Goal: Transaction & Acquisition: Purchase product/service

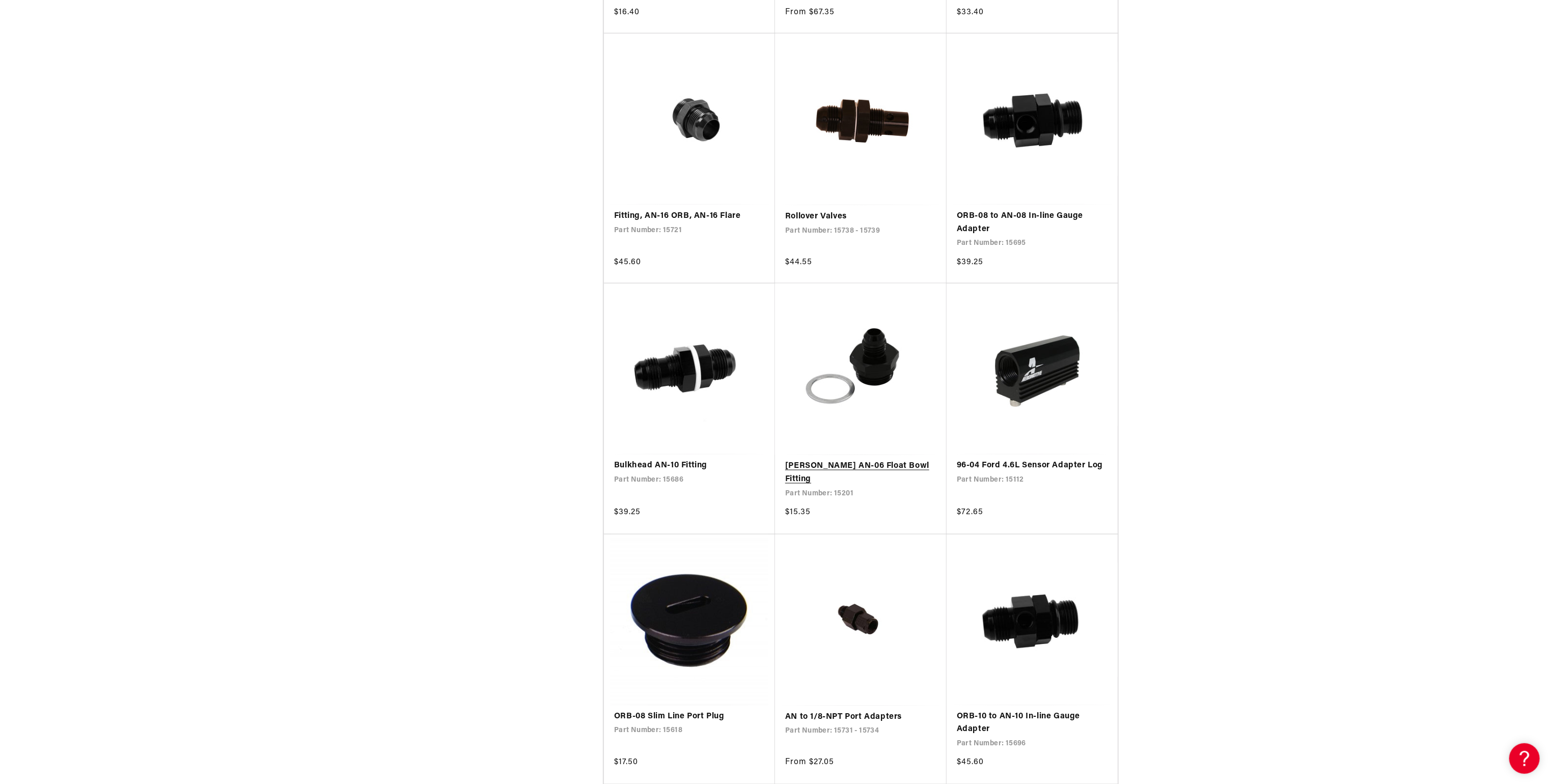
scroll to position [1466, 0]
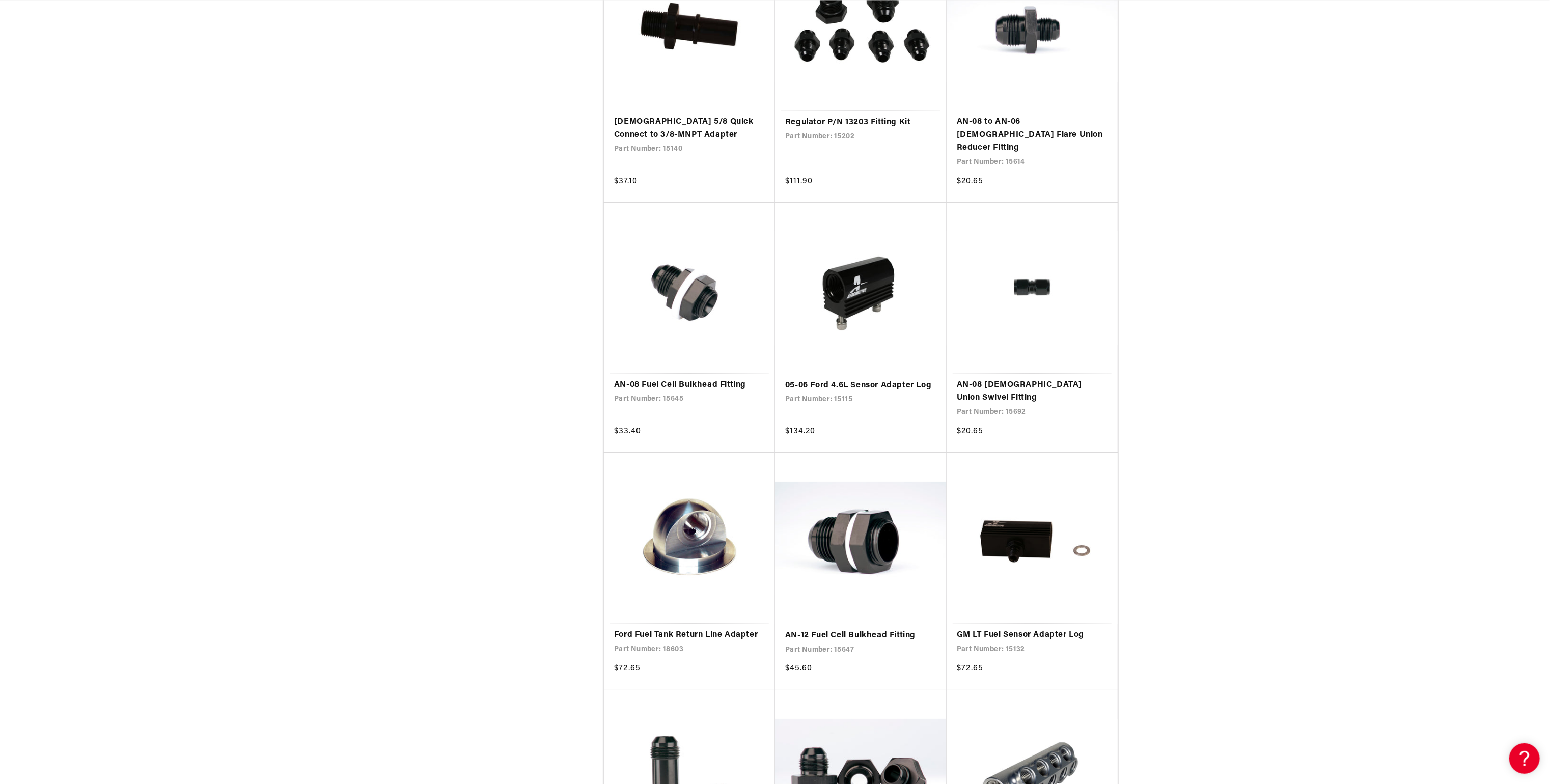
scroll to position [3420, 0]
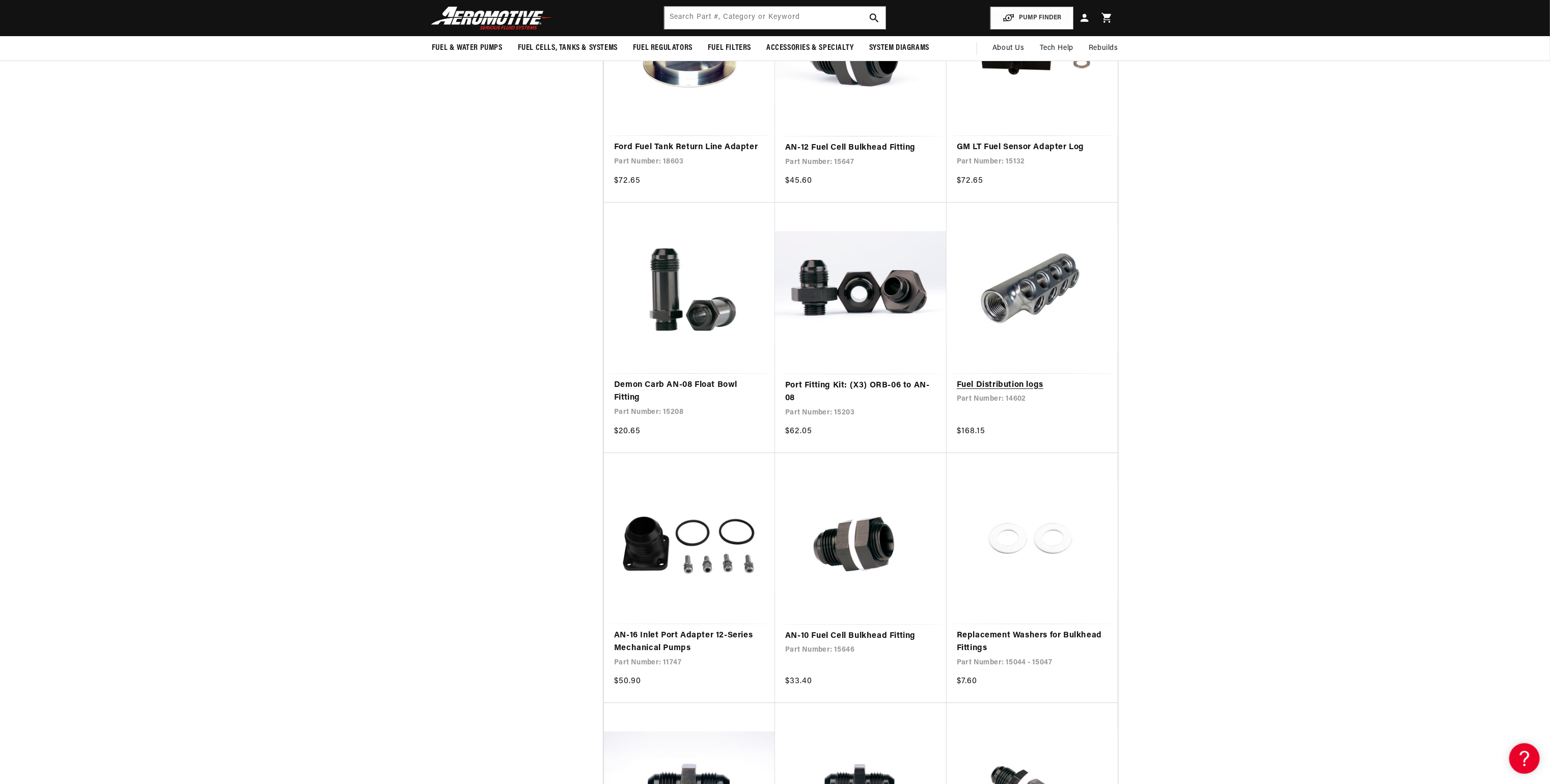
click at [1015, 379] on link "Fuel Distribution logs" at bounding box center [1032, 385] width 151 height 13
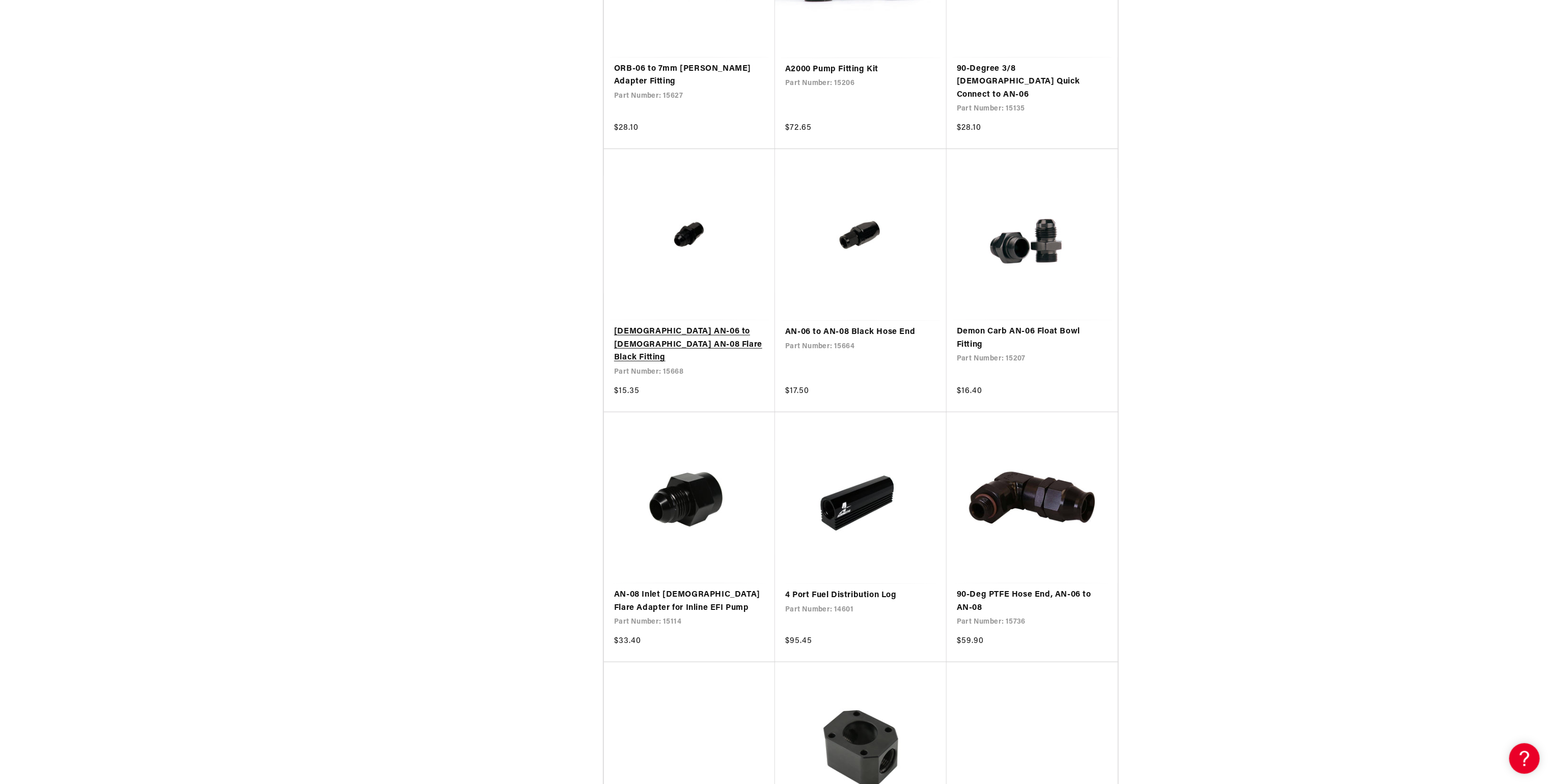
scroll to position [5130, 0]
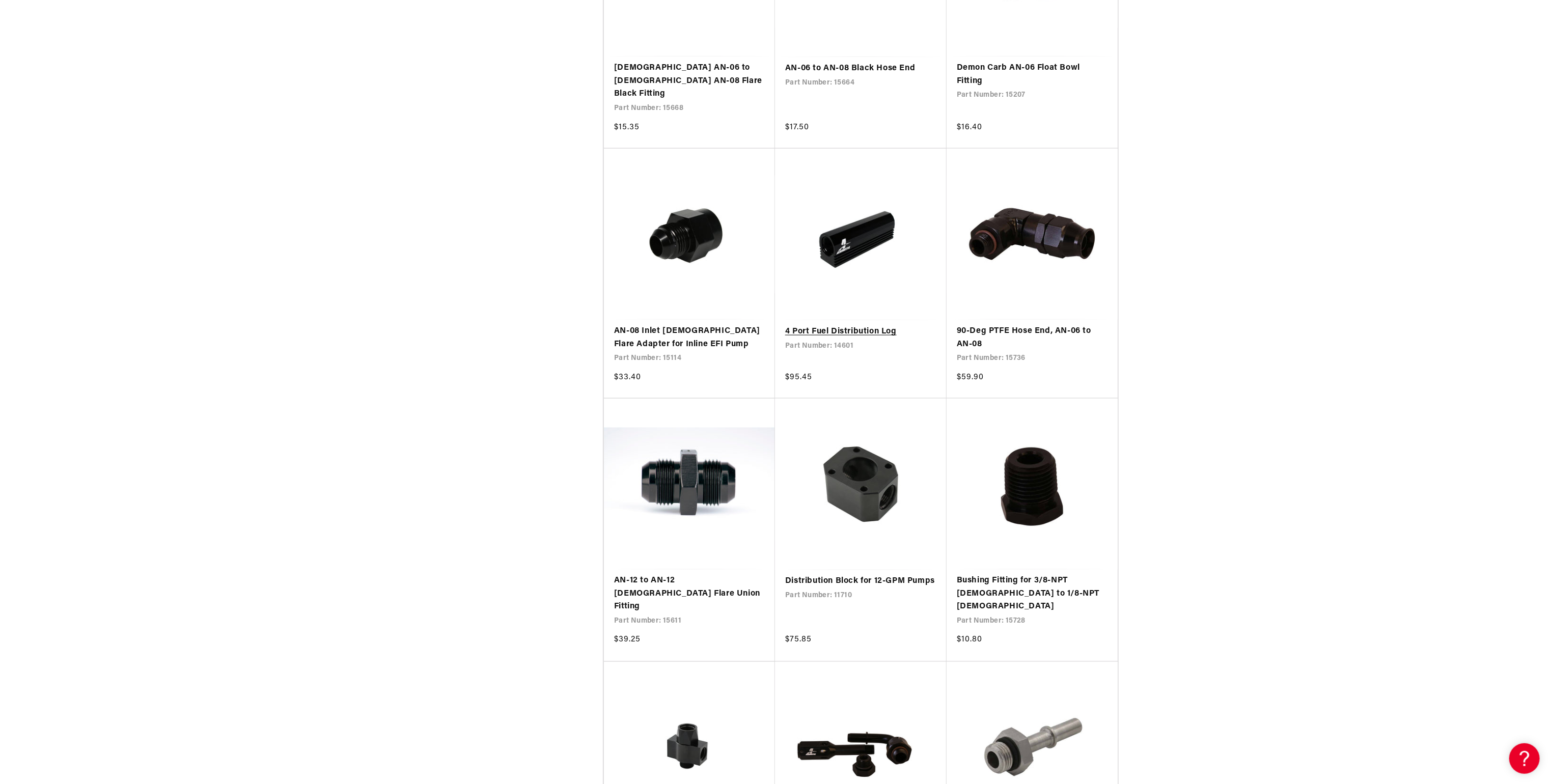
click at [847, 325] on link "4 Port Fuel Distribution Log" at bounding box center [860, 331] width 151 height 13
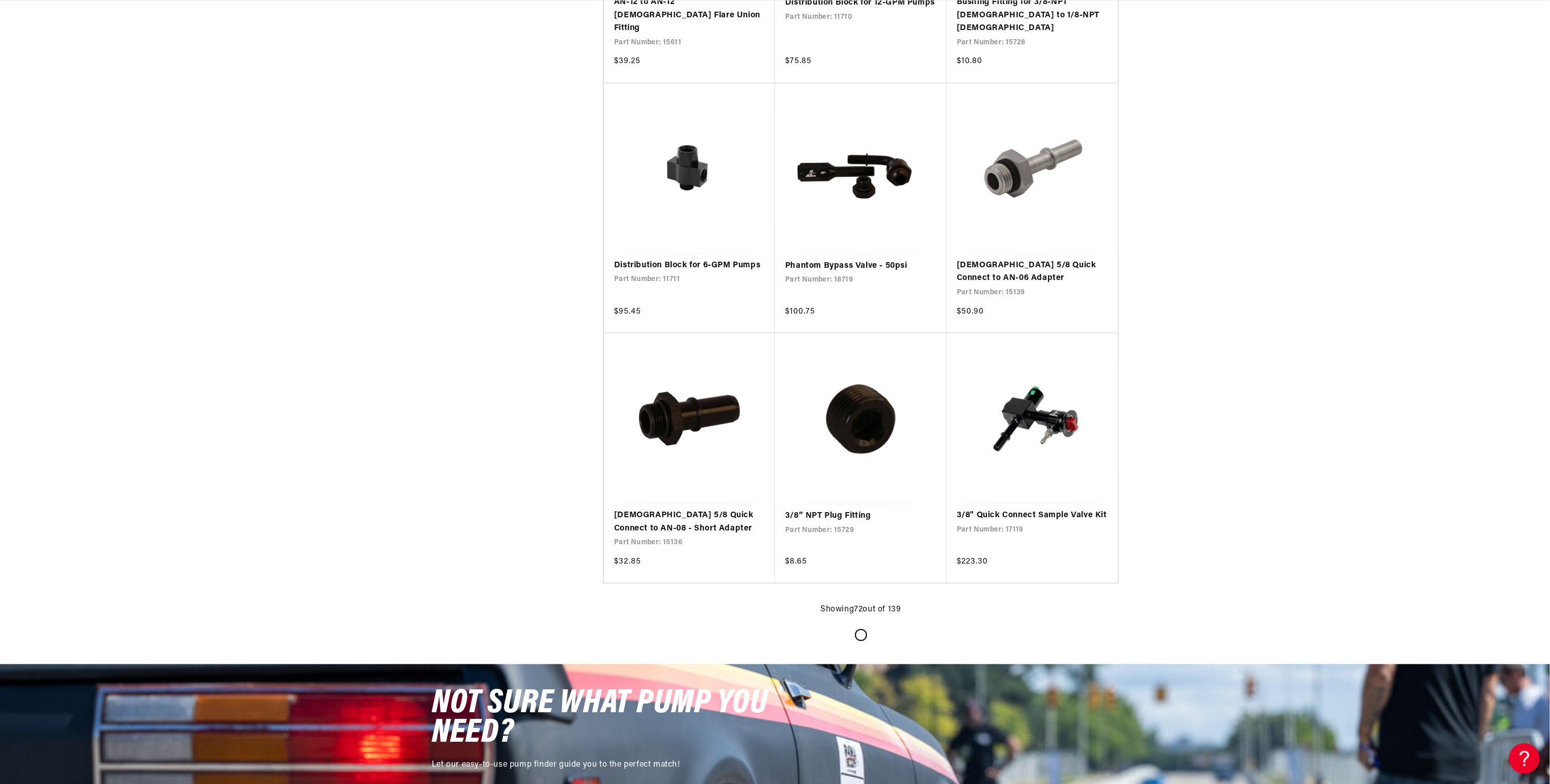
scroll to position [5741, 0]
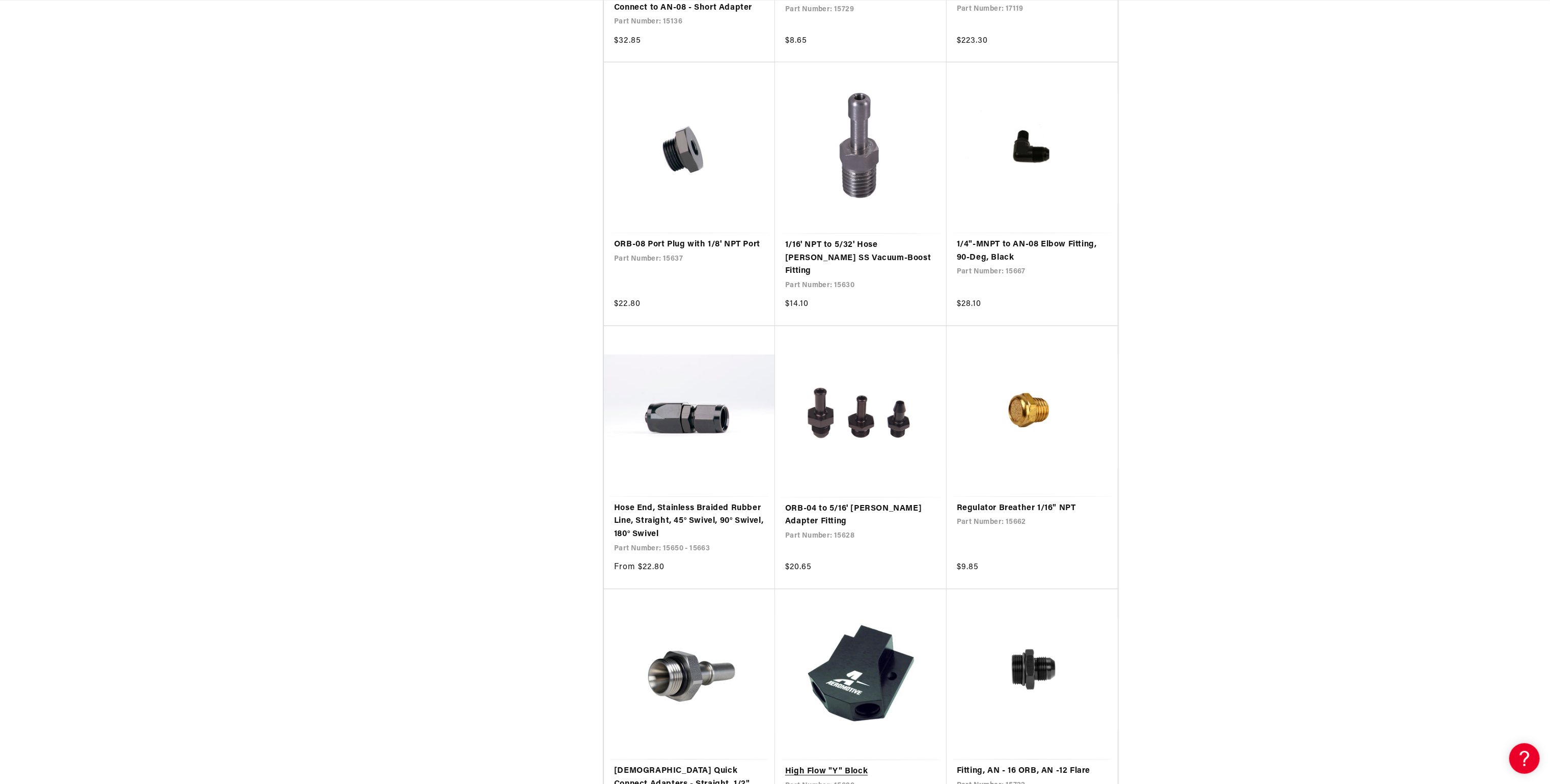
scroll to position [0, 402]
click at [853, 765] on link "High Flow "Y" Block" at bounding box center [860, 771] width 151 height 13
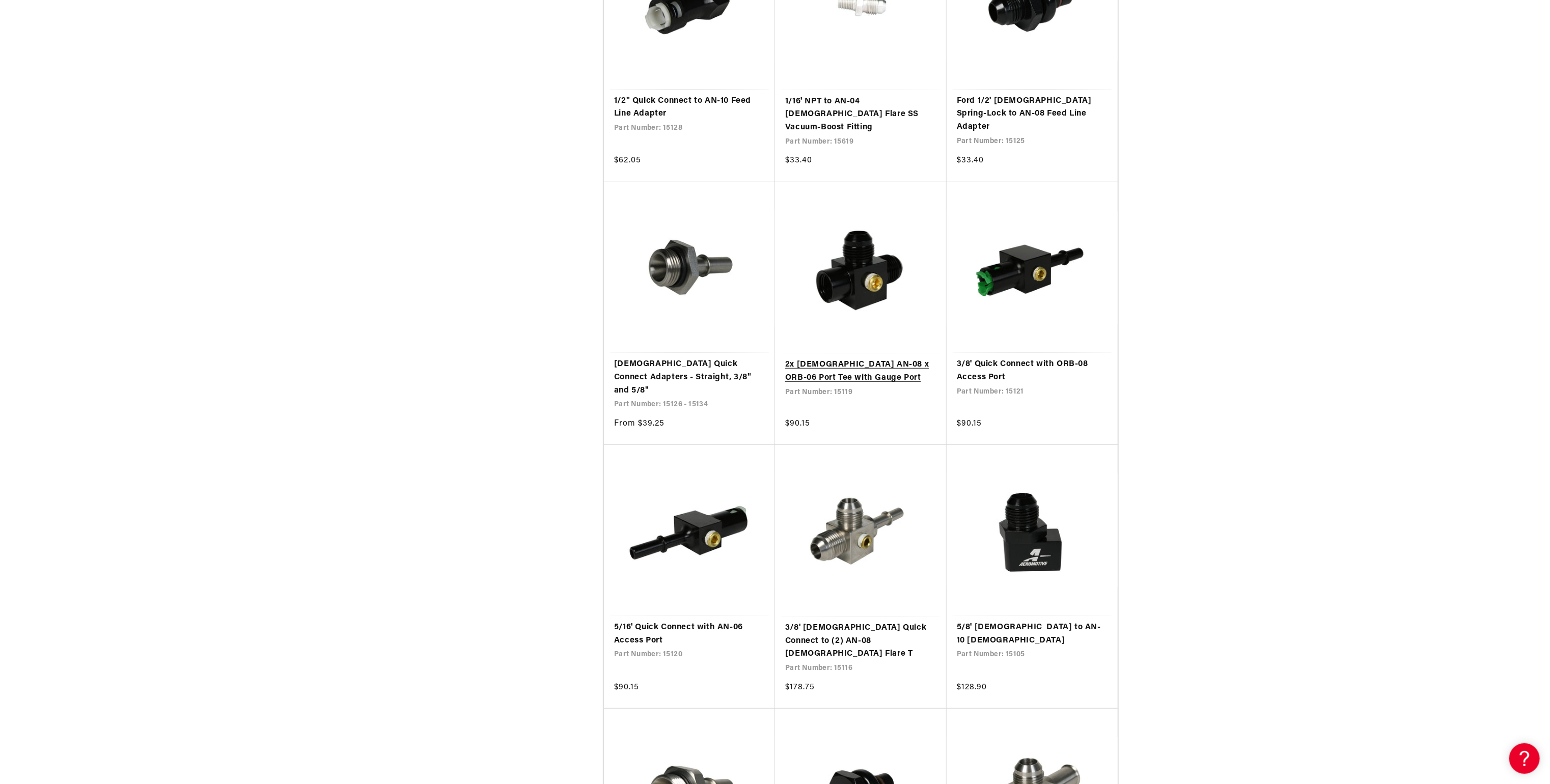
drag, startPoint x: 854, startPoint y: 116, endPoint x: 833, endPoint y: 180, distance: 67.4
click at [854, 358] on link "2x [DEMOGRAPHIC_DATA] AN-08 x ORB-06 Port Tee with Gauge Port" at bounding box center [860, 372] width 151 height 26
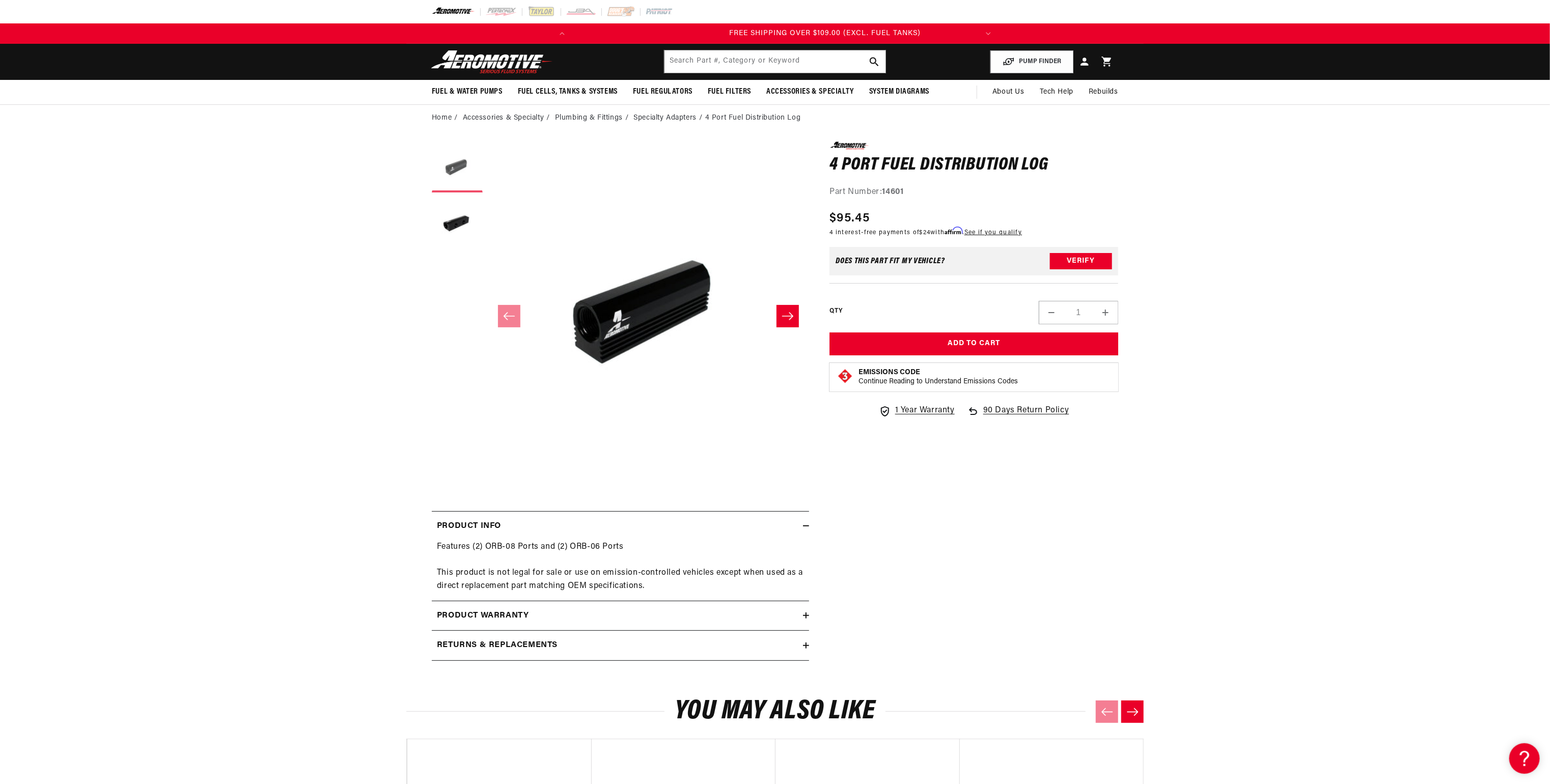
scroll to position [0, 402]
click at [459, 224] on button "Load image 2 in gallery view" at bounding box center [458, 223] width 51 height 51
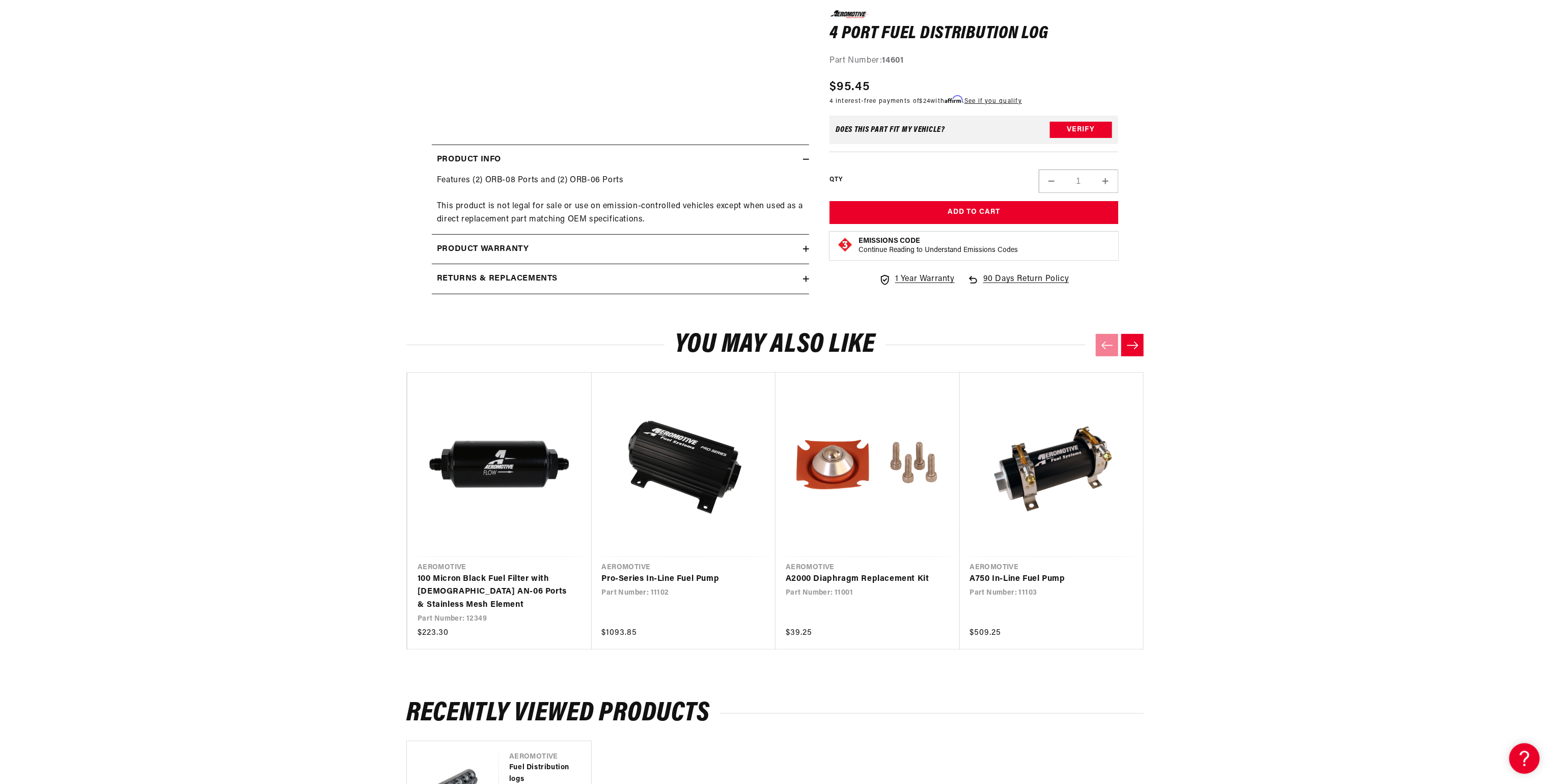
scroll to position [0, 0]
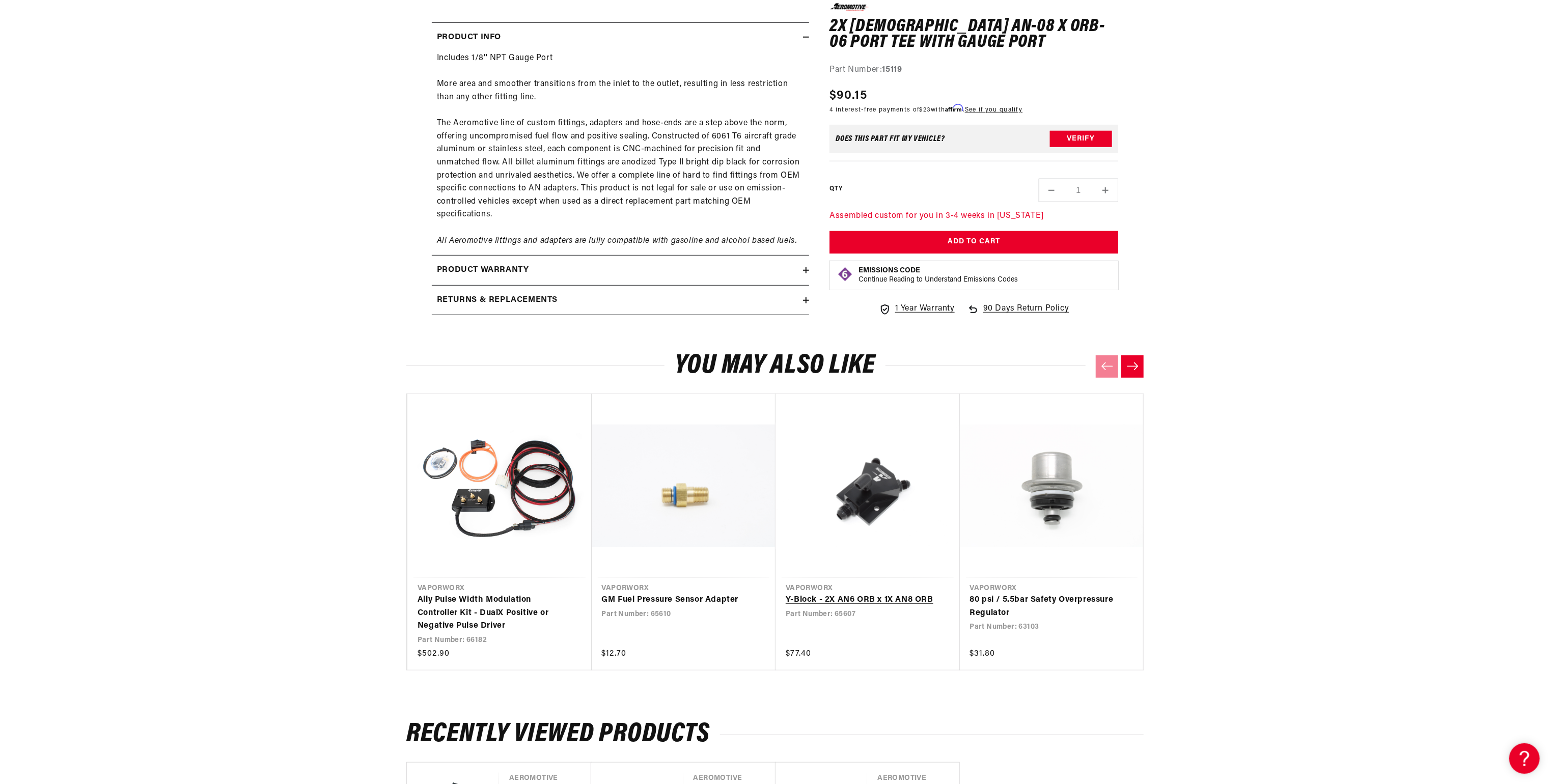
click at [819, 594] on link "Y-Block - 2X AN6 ORB x 1X AN8 ORB" at bounding box center [863, 600] width 154 height 13
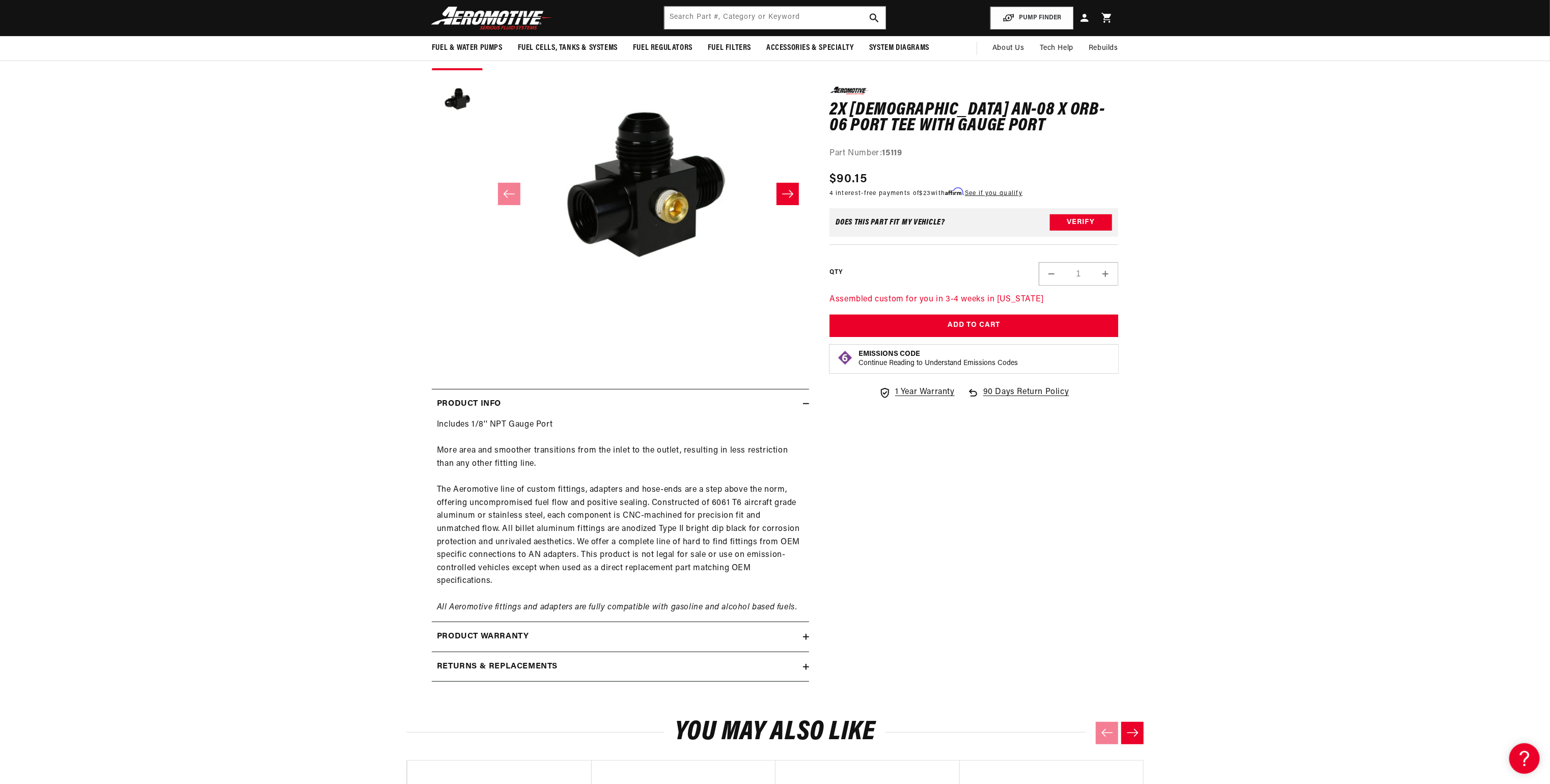
scroll to position [0, 402]
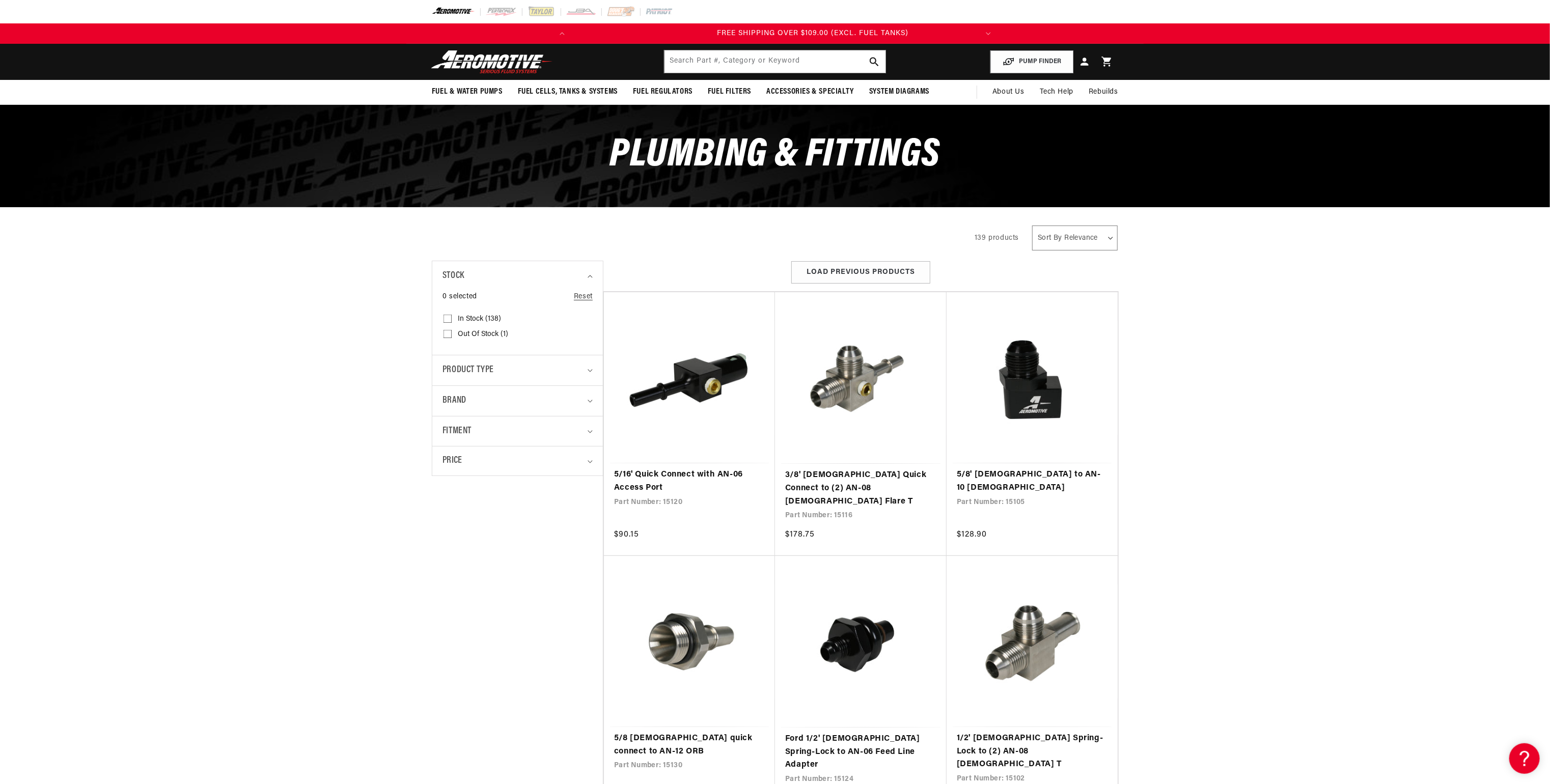
scroll to position [0, 402]
click at [586, 430] on summary "Fitment" at bounding box center [517, 431] width 150 height 30
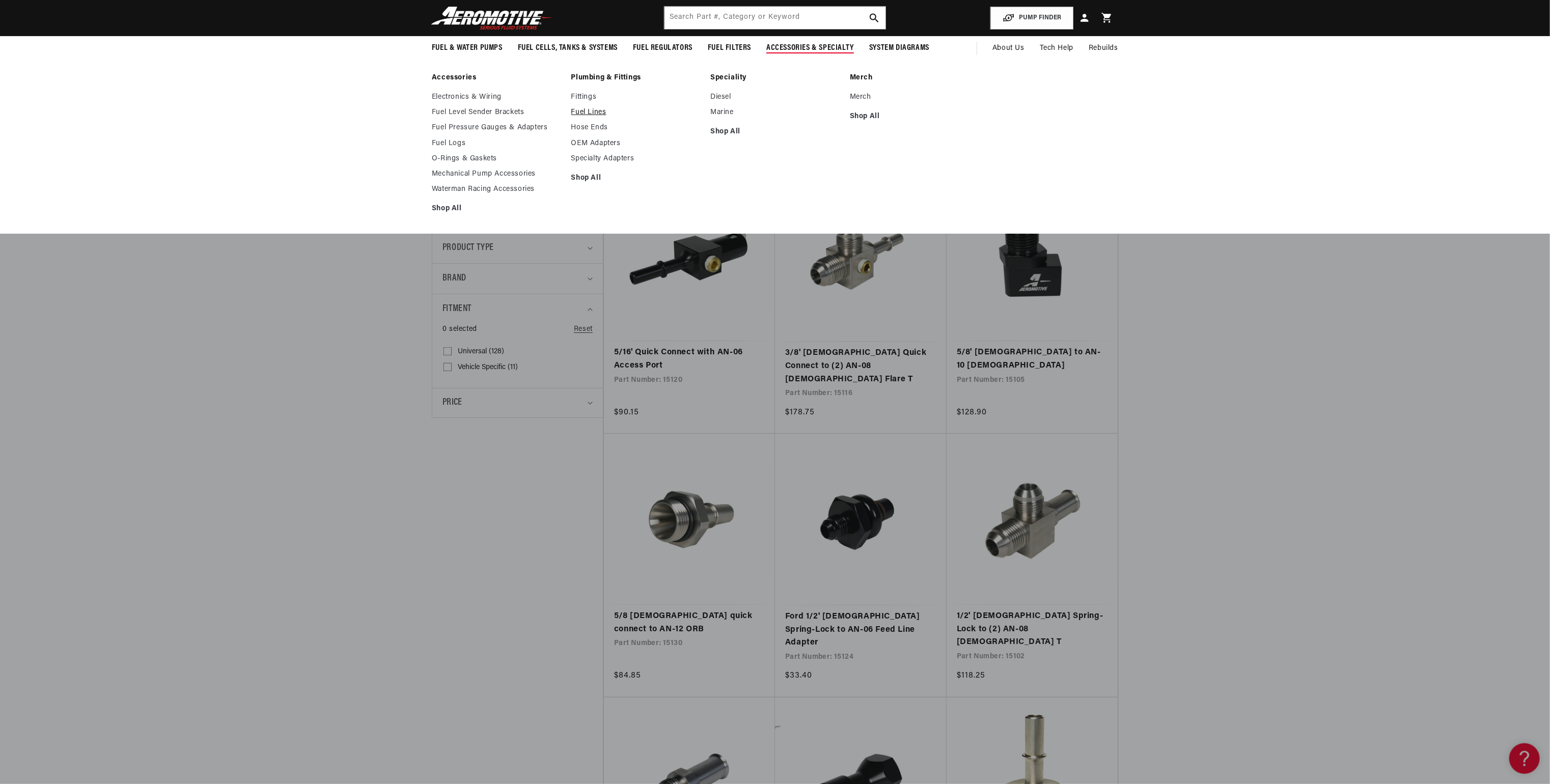
click at [597, 111] on link "Fuel Lines" at bounding box center [636, 112] width 129 height 9
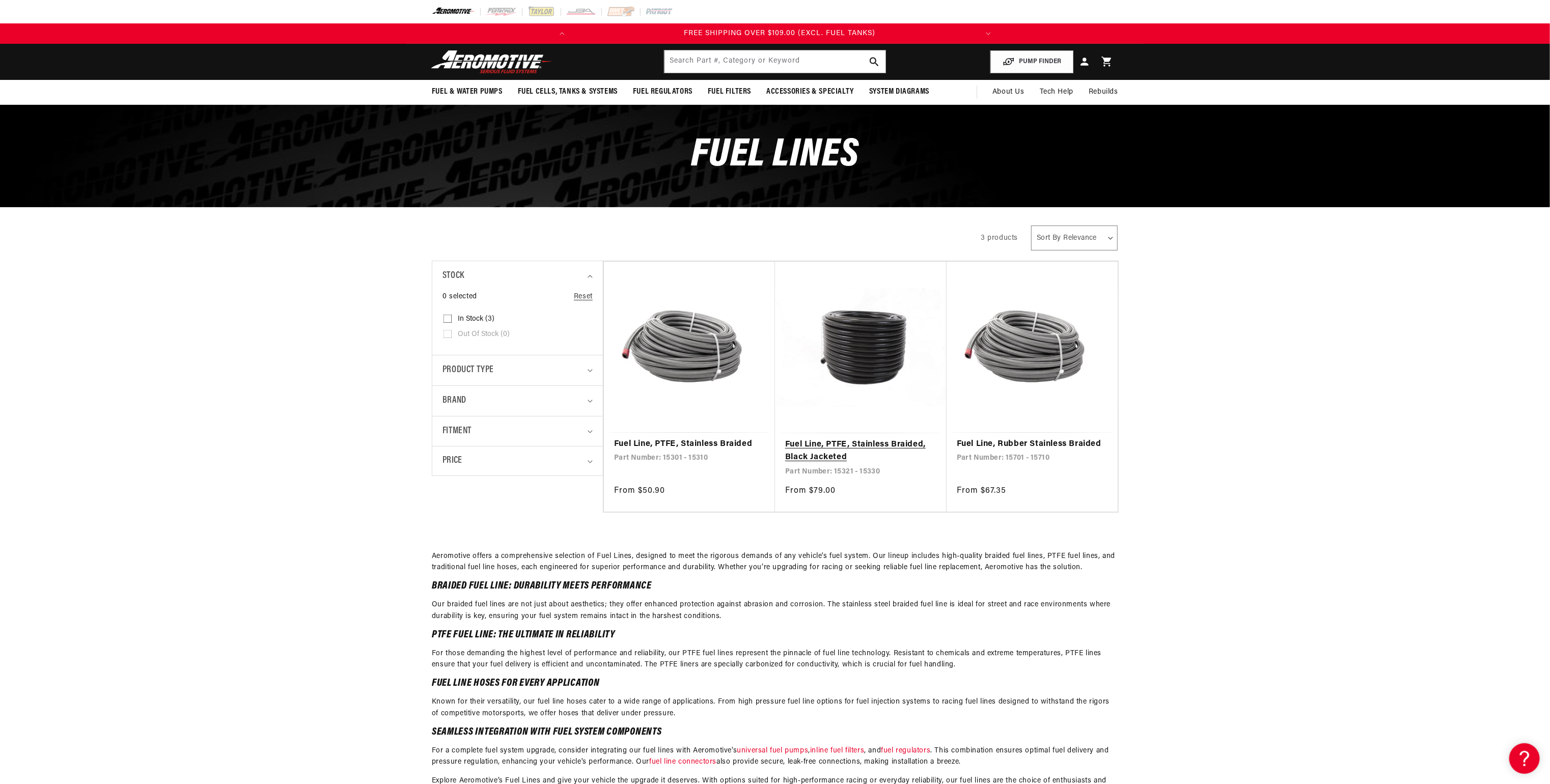
scroll to position [0, 402]
click at [985, 444] on link "Fuel Line, Rubber Stainless Braided" at bounding box center [1032, 444] width 151 height 13
click at [813, 454] on link "Fuel Line, PTFE, Stainless Braided, Black Jacketed" at bounding box center [860, 451] width 151 height 26
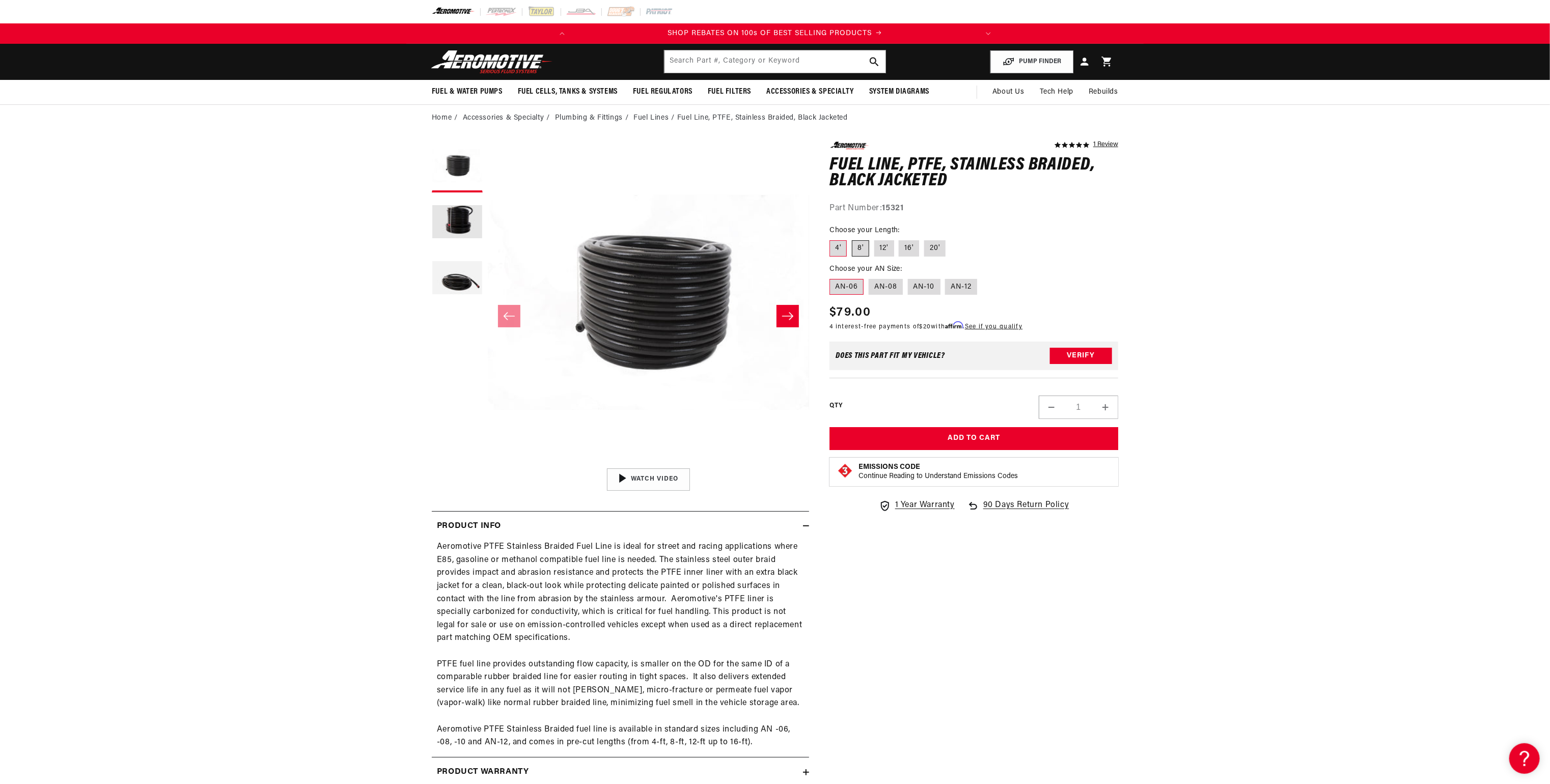
click at [860, 248] on label "8'" at bounding box center [860, 248] width 17 height 17
click at [852, 239] on input "8'" at bounding box center [851, 238] width 1 height 1
radio input "true"
click at [936, 248] on label "20'" at bounding box center [935, 248] width 21 height 17
click at [925, 239] on input "20'" at bounding box center [924, 238] width 1 height 1
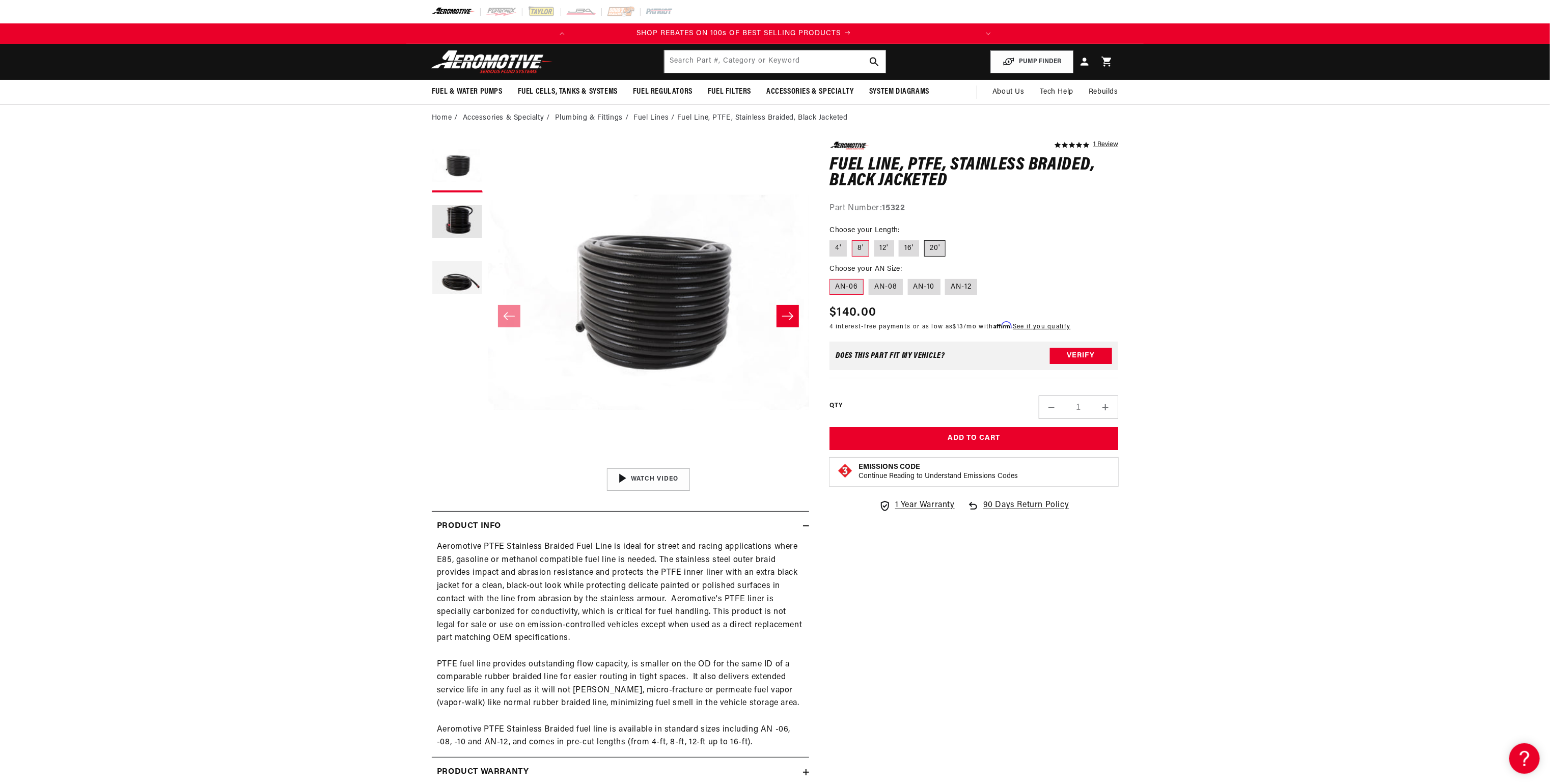
radio input "true"
click at [888, 286] on label "AN-08" at bounding box center [885, 287] width 34 height 17
click at [869, 277] on input "AN-08" at bounding box center [869, 277] width 1 height 1
radio input "true"
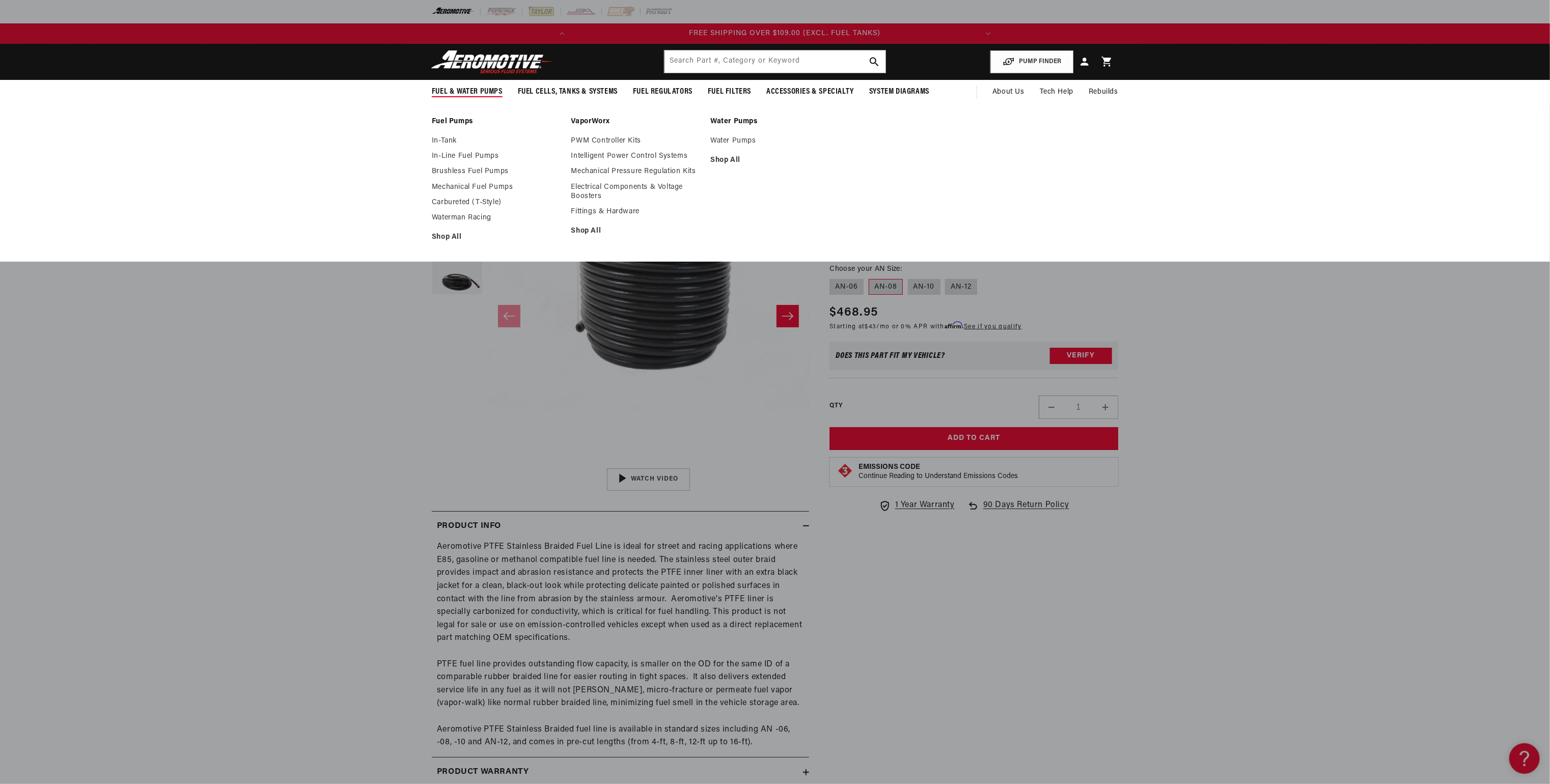
scroll to position [0, 402]
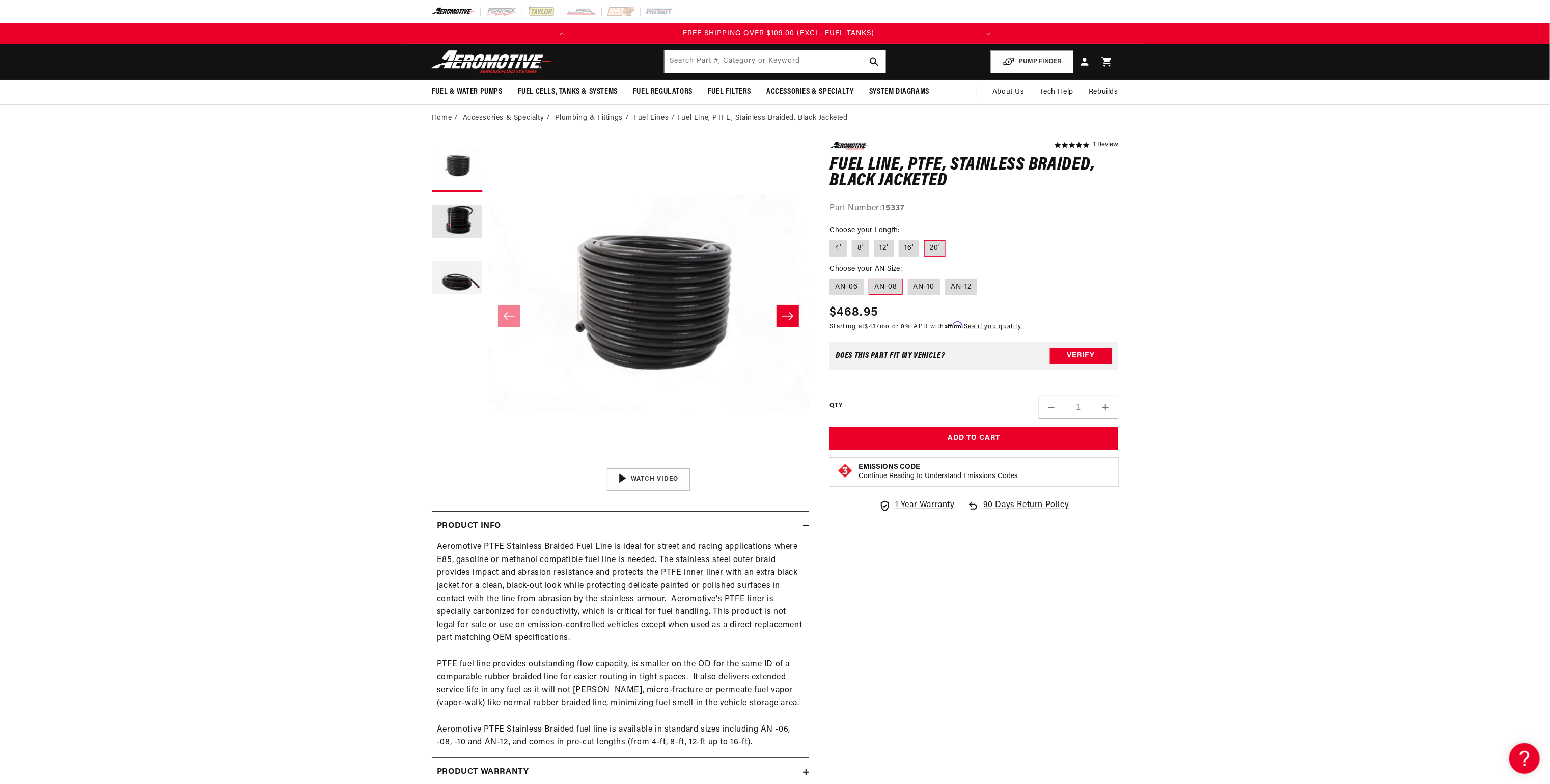
click at [944, 566] on div "5.0 star rating 1 Review Fuel Line, PTFE, Stainless Braided, Black Jacketed Fue…" at bounding box center [964, 498] width 309 height 715
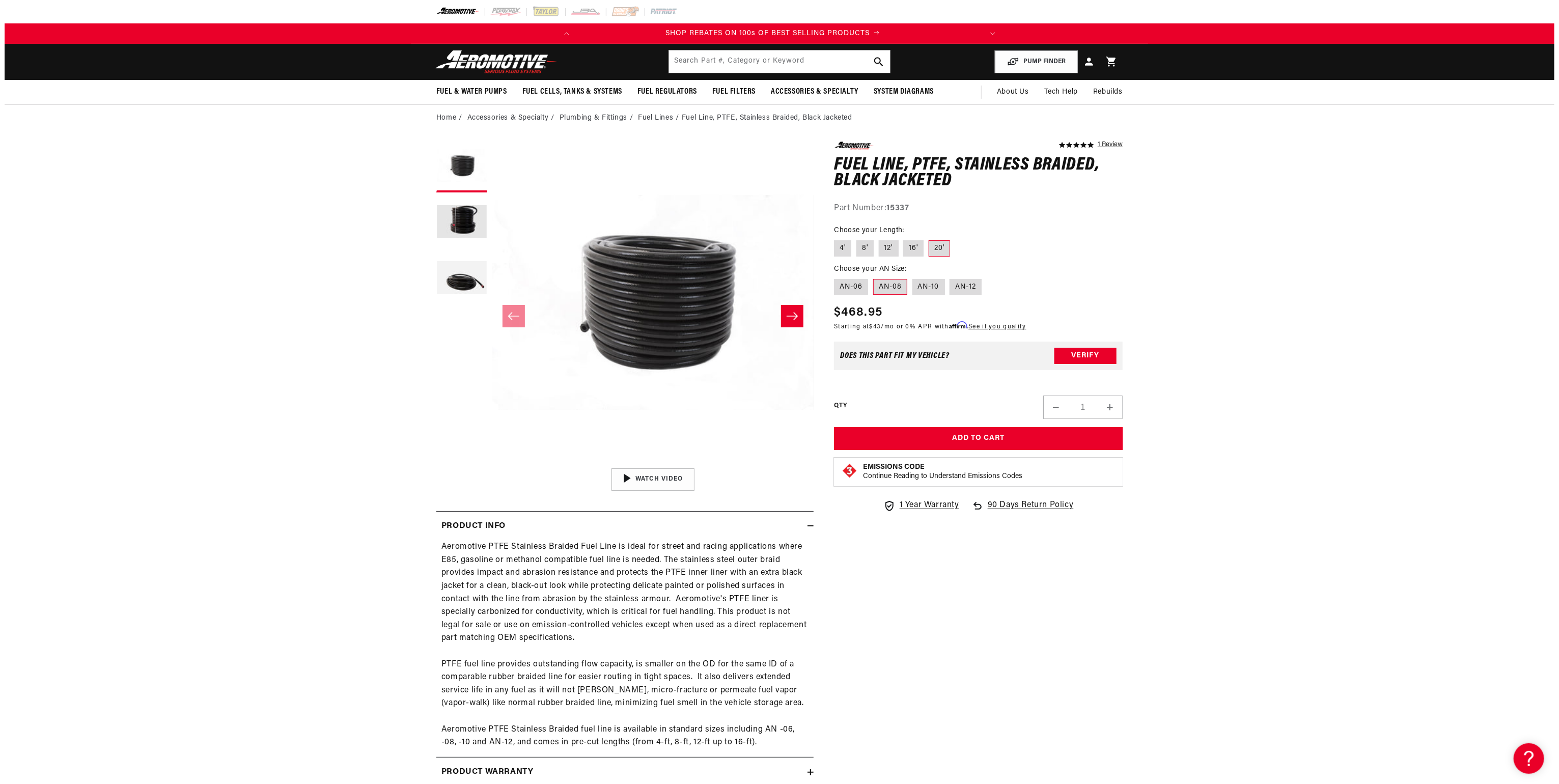
scroll to position [0, 0]
